Goal: Transaction & Acquisition: Purchase product/service

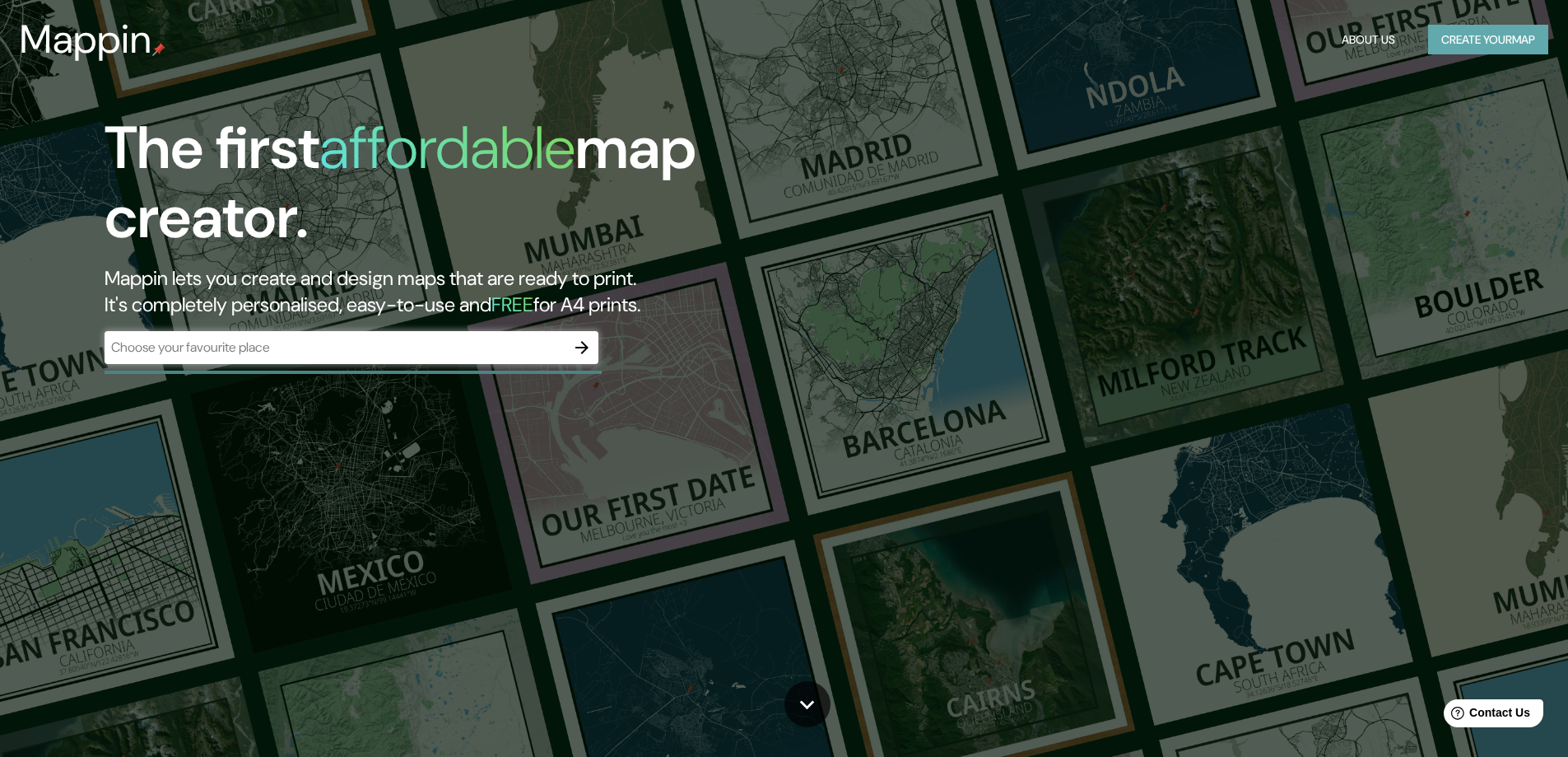
click at [1441, 45] on button "Create your map" at bounding box center [1488, 39] width 120 height 30
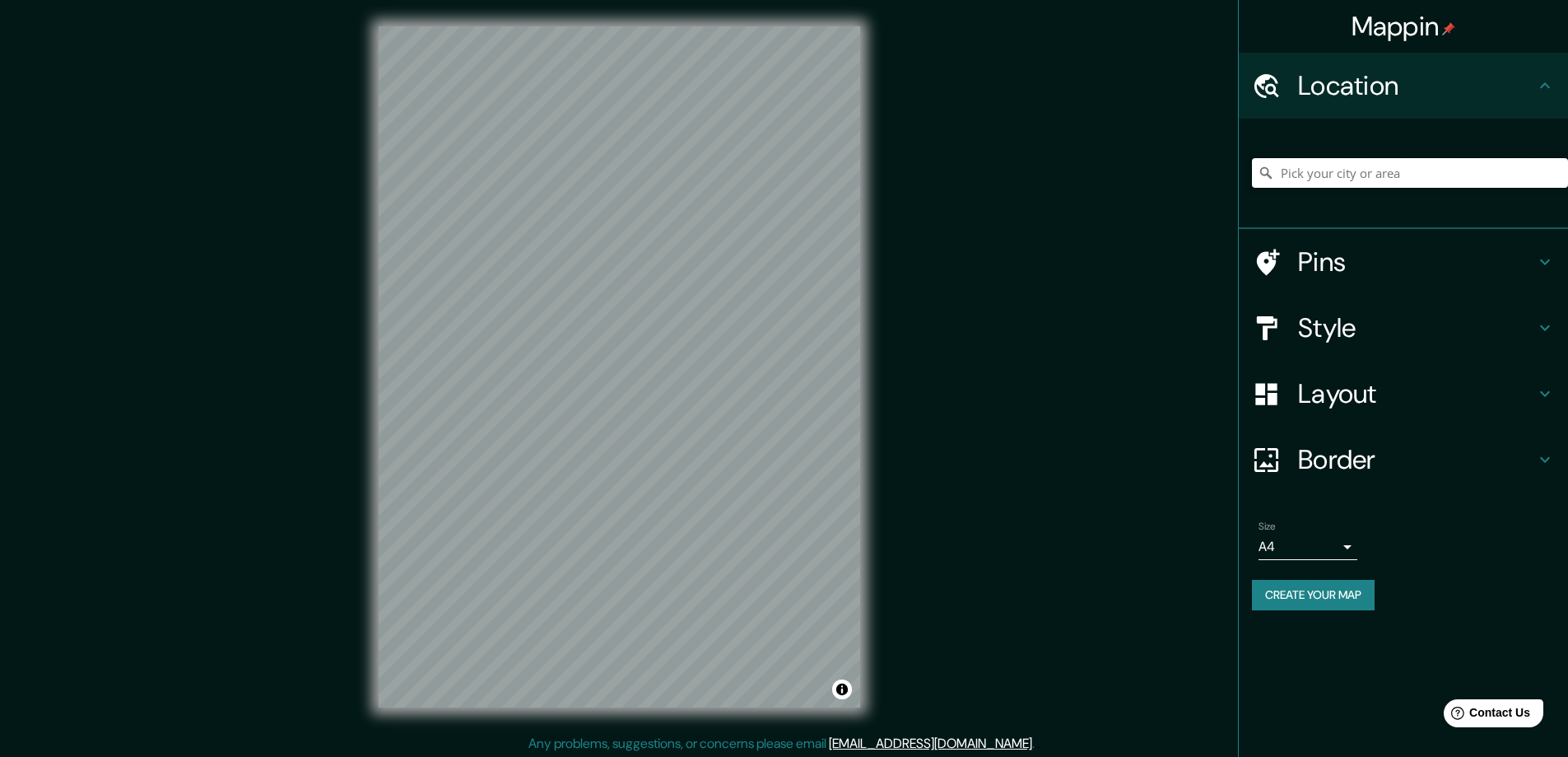
click at [1400, 176] on input "Pick your city or area" at bounding box center [1409, 172] width 316 height 29
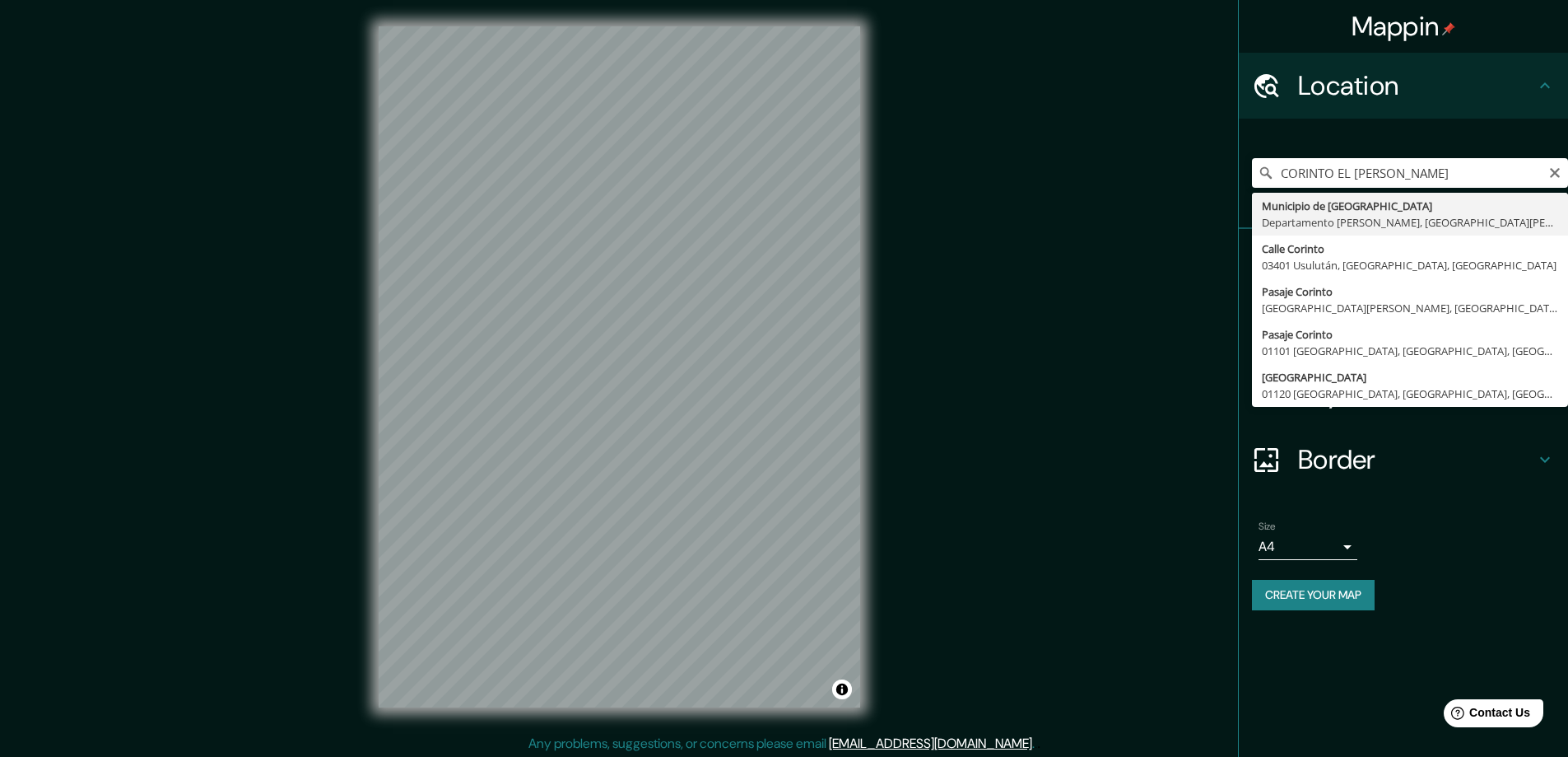
type input "Municipio de [GEOGRAPHIC_DATA], [GEOGRAPHIC_DATA][PERSON_NAME], [GEOGRAPHIC_DAT…"
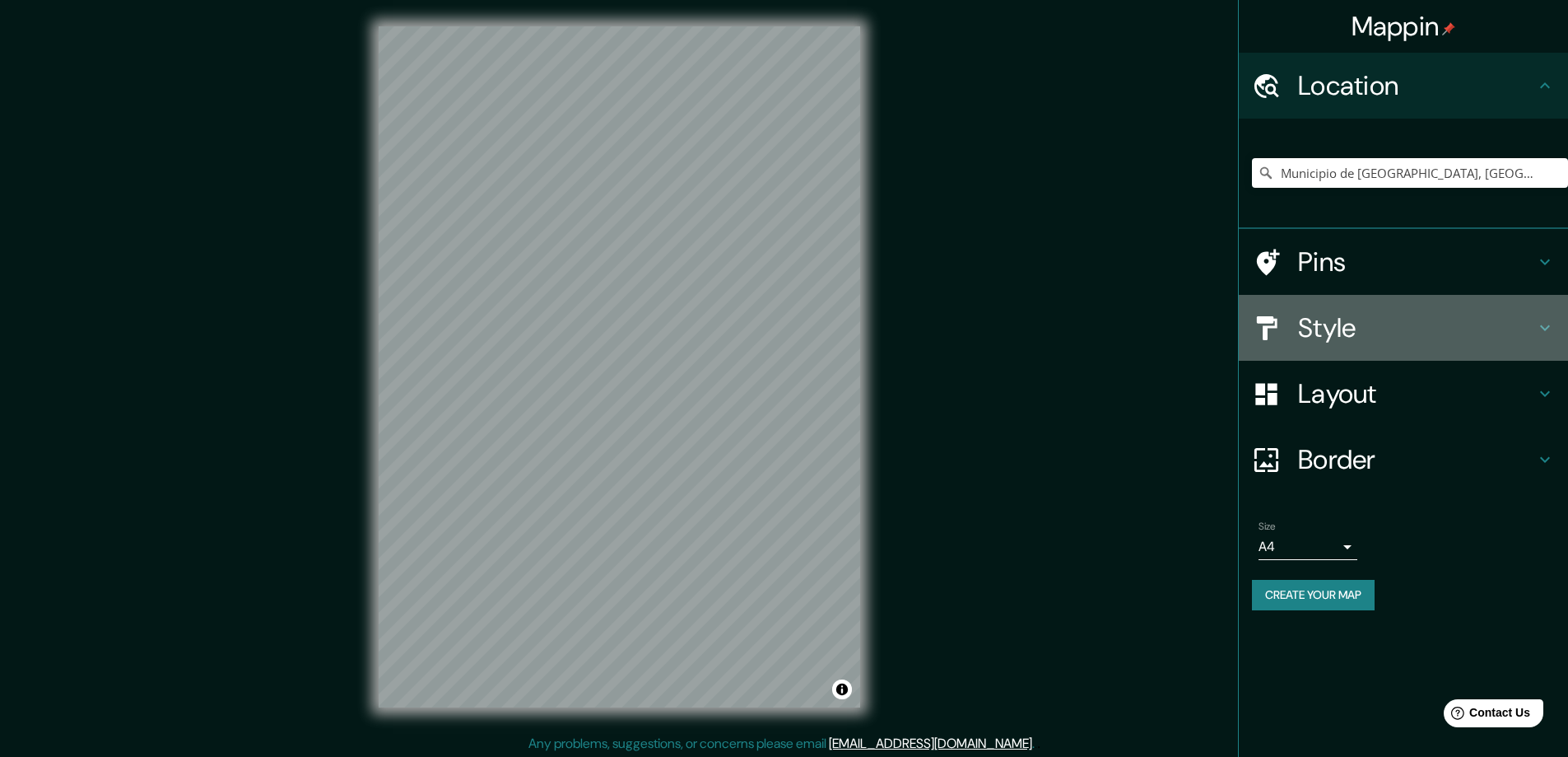
click at [1401, 334] on h4 "Style" at bounding box center [1416, 328] width 237 height 33
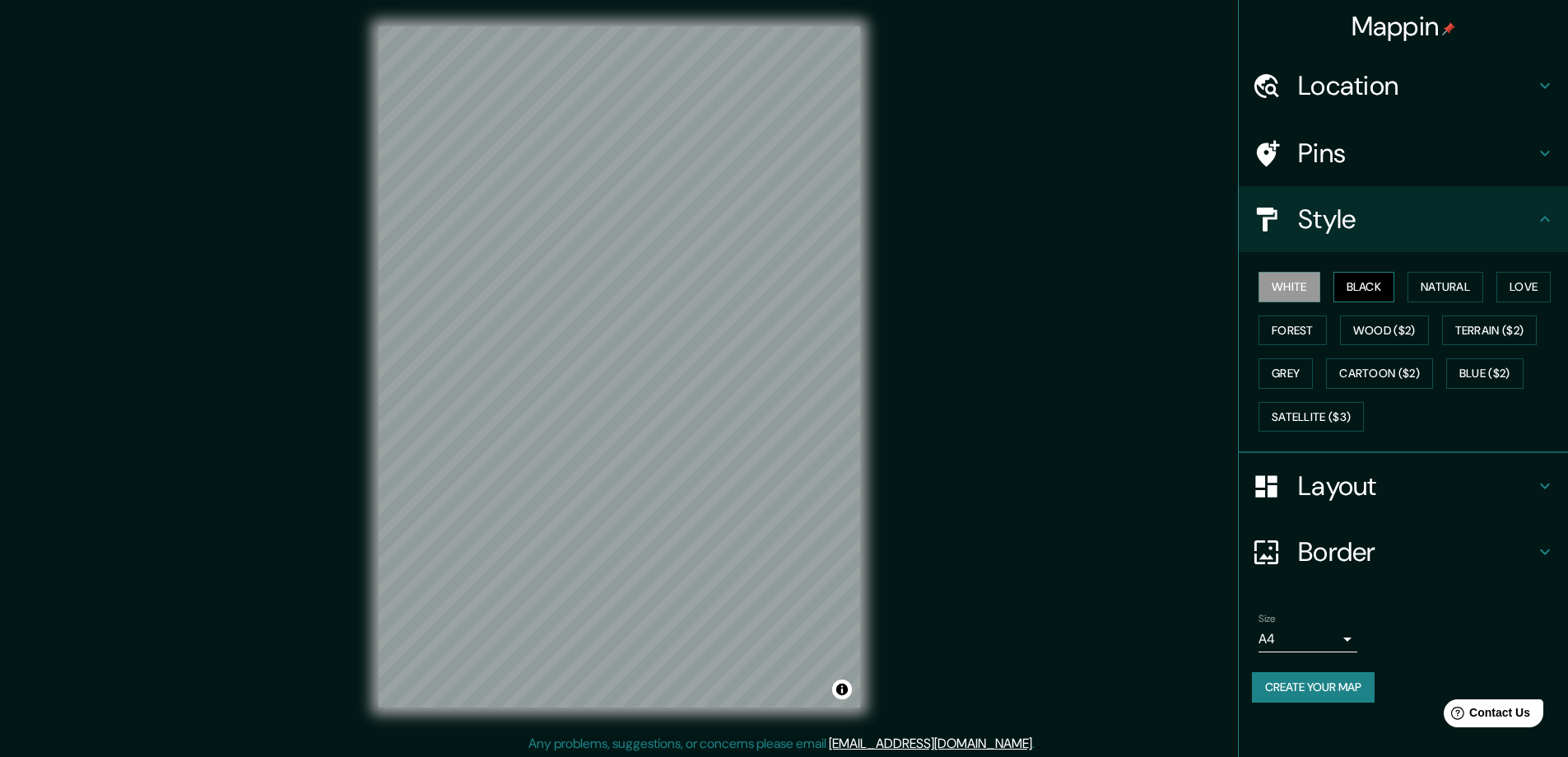
click at [1361, 291] on button "Black" at bounding box center [1363, 287] width 62 height 30
click at [1421, 293] on button "Natural" at bounding box center [1445, 287] width 75 height 30
click at [1525, 288] on button "Love" at bounding box center [1524, 287] width 55 height 30
click at [1294, 321] on button "Forest" at bounding box center [1293, 330] width 69 height 30
click at [1374, 287] on button "Black" at bounding box center [1363, 287] width 62 height 30
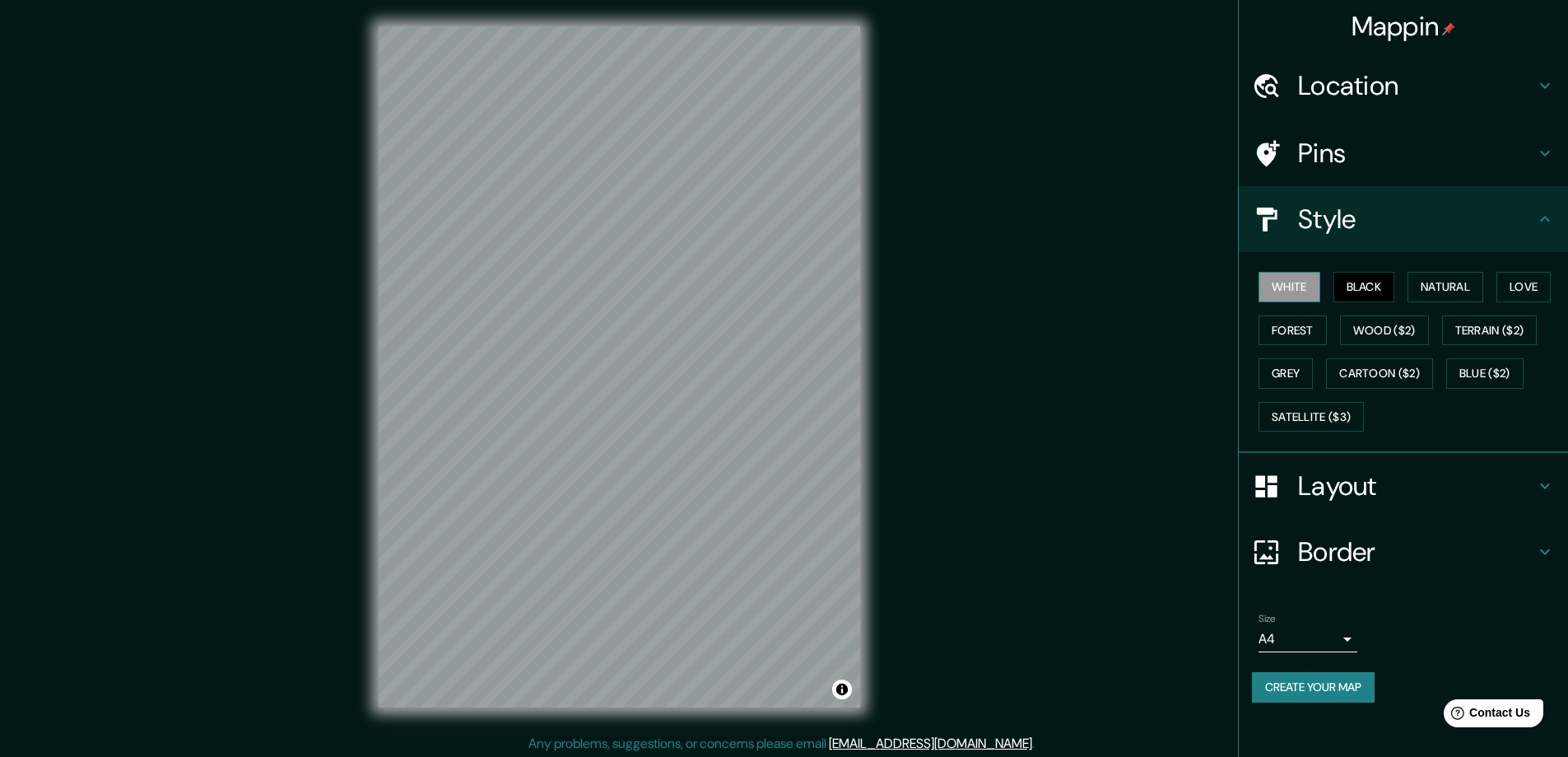
click at [1309, 288] on button "White" at bounding box center [1289, 287] width 62 height 30
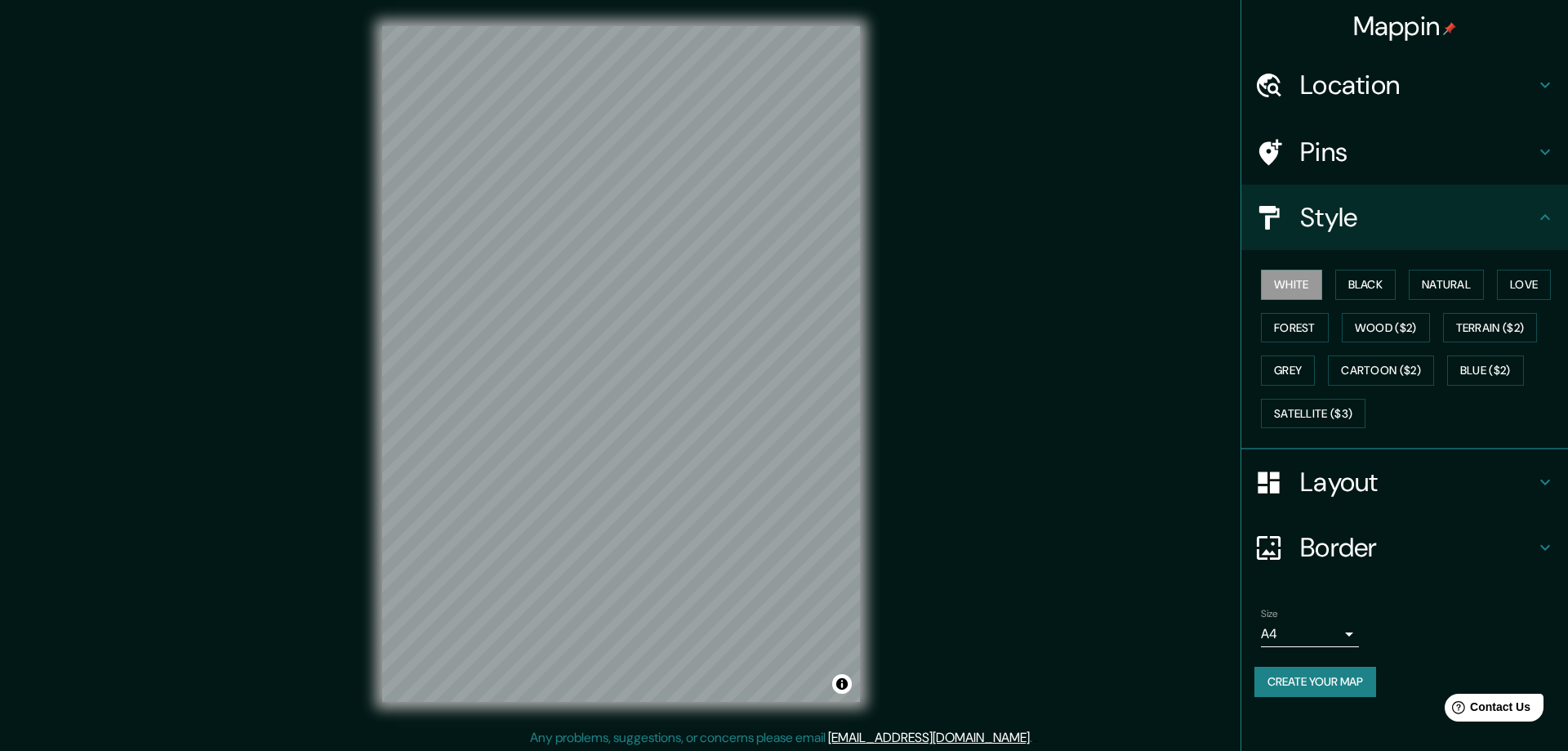
click at [1336, 636] on body "Mappin Location [GEOGRAPHIC_DATA], [GEOGRAPHIC_DATA][PERSON_NAME], [GEOGRAPHIC_…" at bounding box center [784, 375] width 1568 height 751
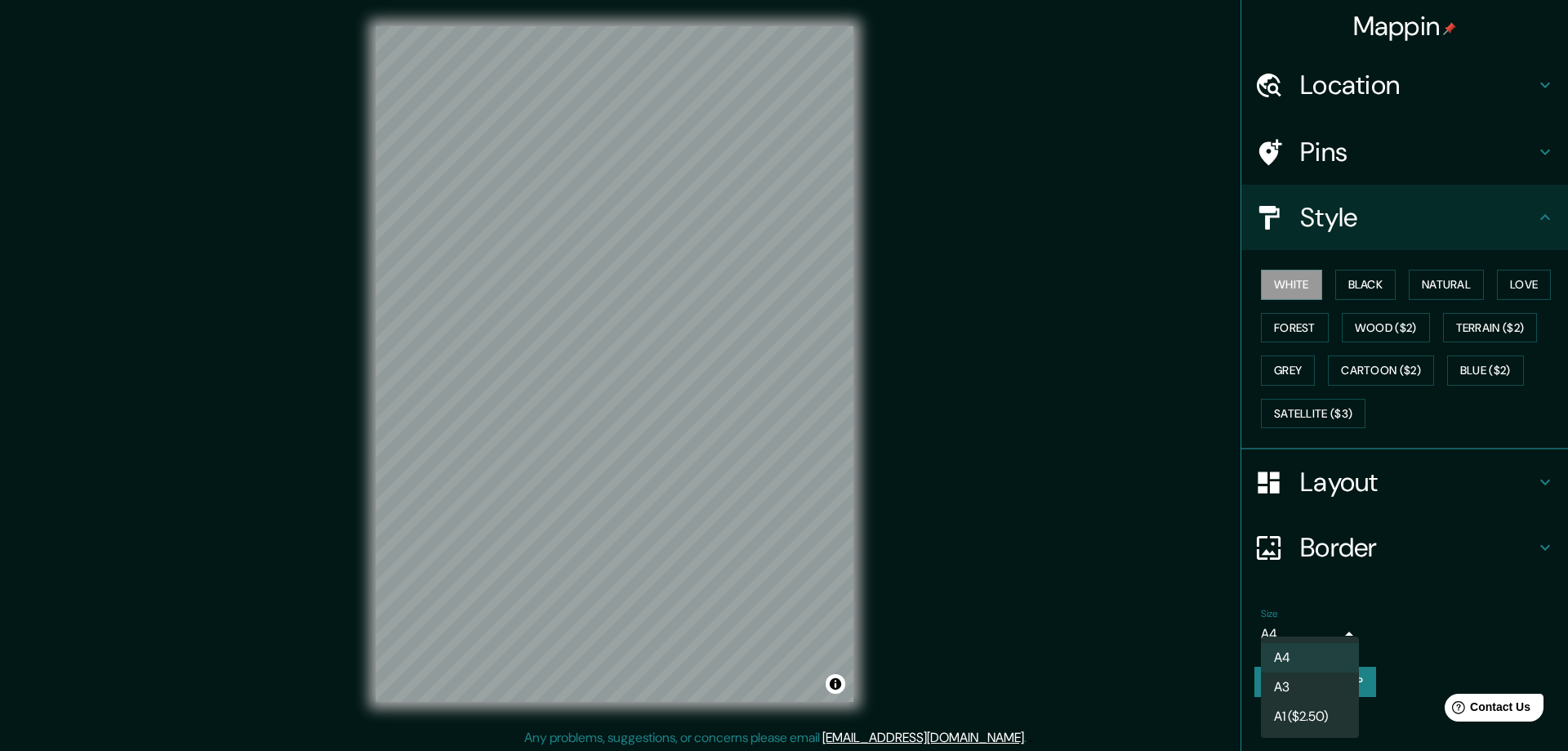
click at [1336, 636] on ul "A4 A3 A1 ($2.50)" at bounding box center [1310, 687] width 98 height 101
click at [1348, 630] on div at bounding box center [784, 375] width 1568 height 751
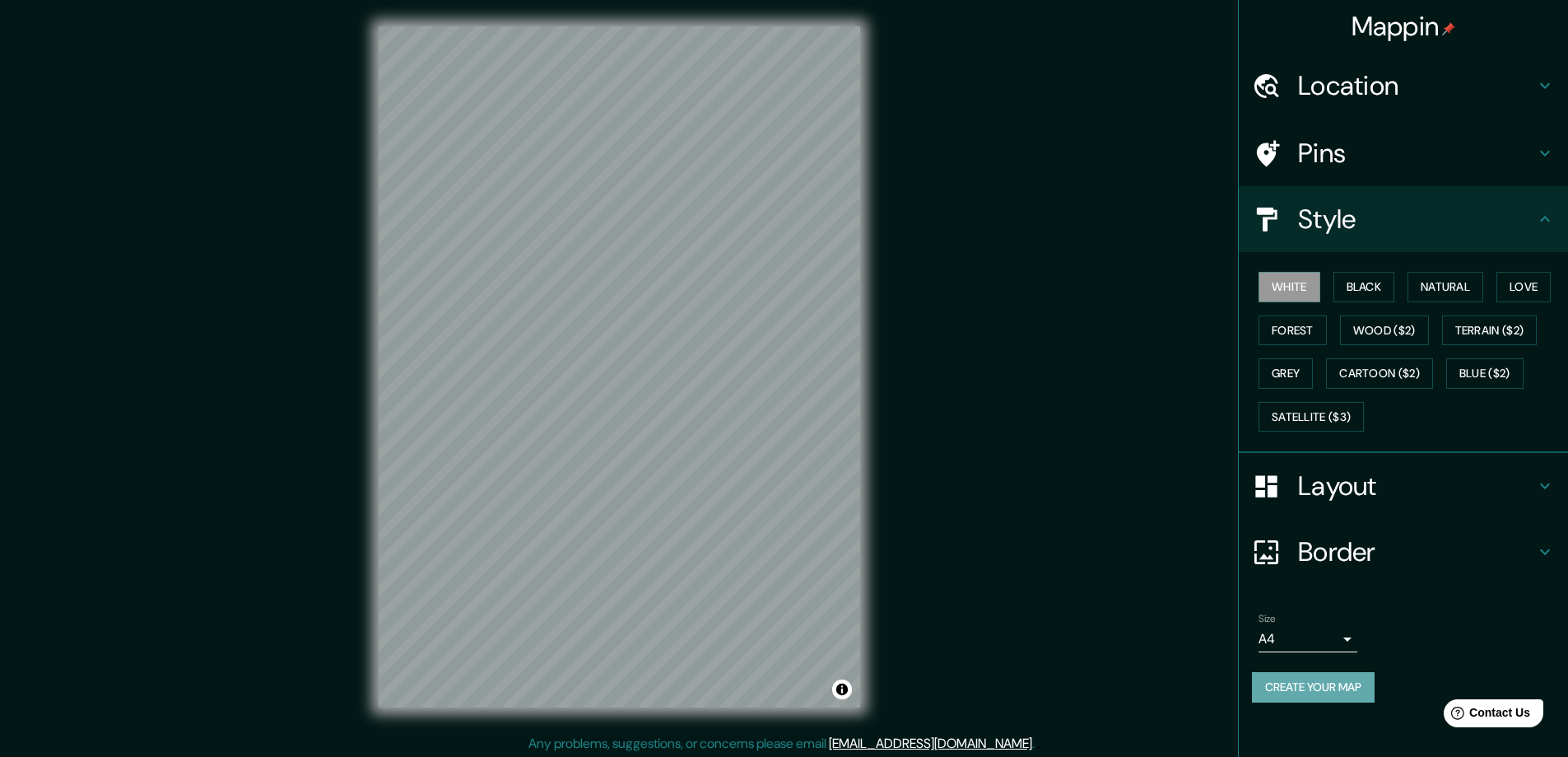
click at [1313, 686] on button "Create your map" at bounding box center [1313, 686] width 122 height 30
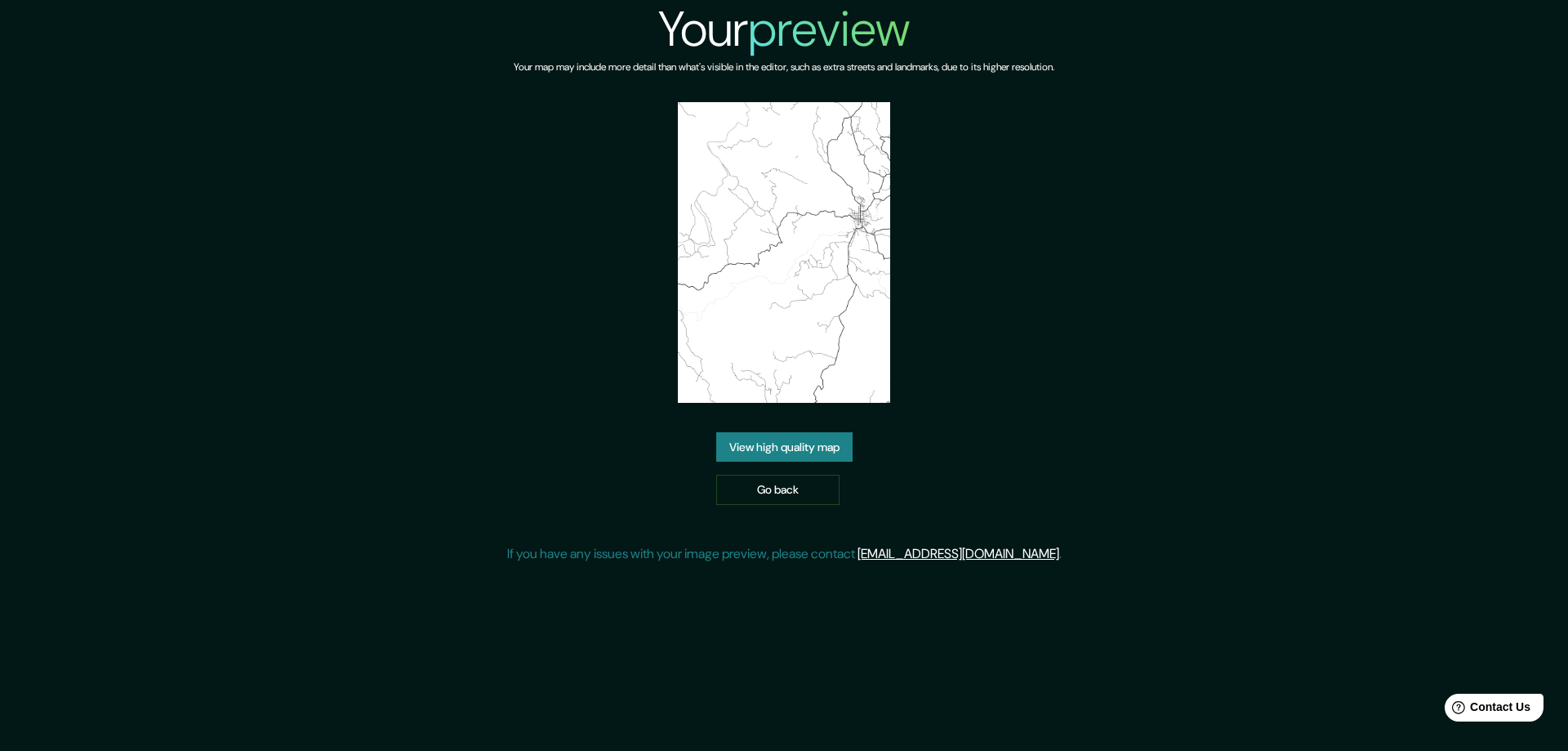
click at [815, 450] on link "View high quality map" at bounding box center [784, 447] width 136 height 30
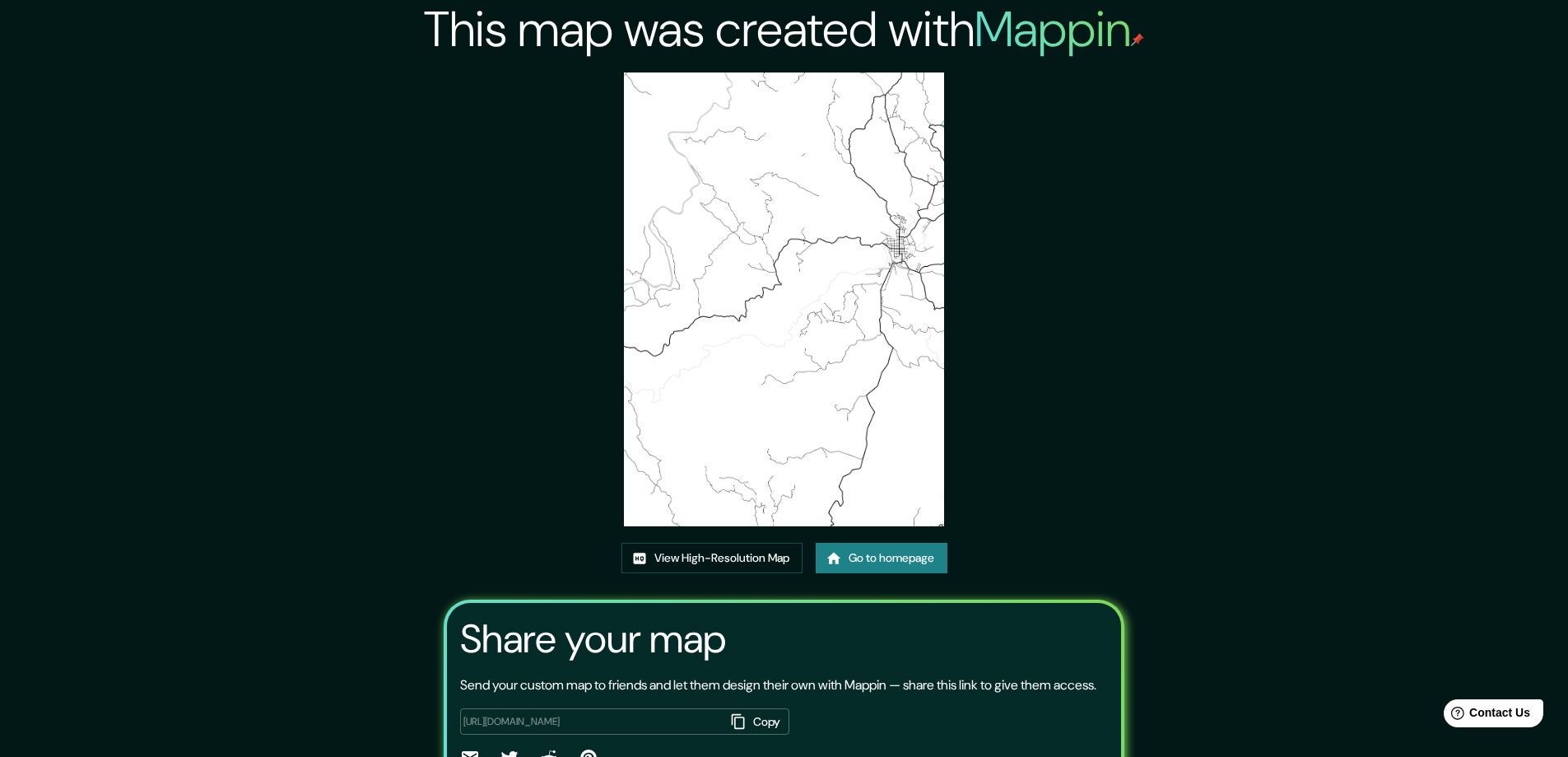
click at [808, 324] on img at bounding box center [784, 299] width 321 height 453
